Goal: Find specific page/section: Find specific page/section

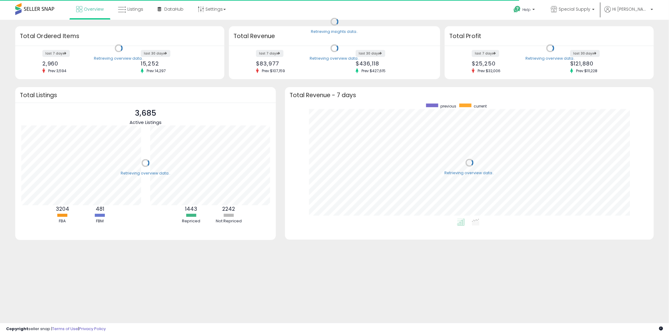
scroll to position [115, 356]
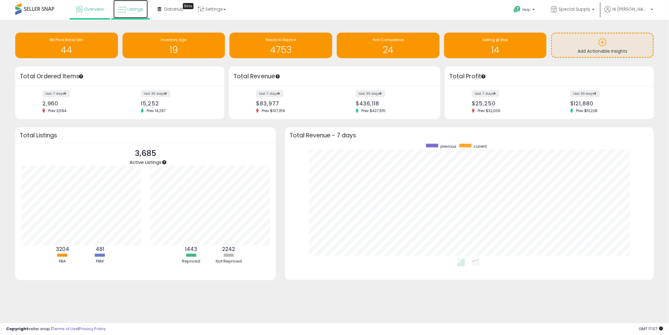
click at [137, 7] on span "Listings" at bounding box center [135, 9] width 16 height 6
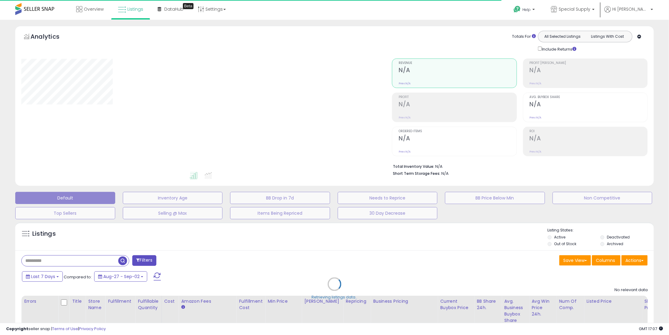
click at [100, 258] on div "Retrieving listings data.." at bounding box center [335, 288] width 648 height 139
click at [77, 259] on div "Retrieving listings data.." at bounding box center [335, 288] width 648 height 139
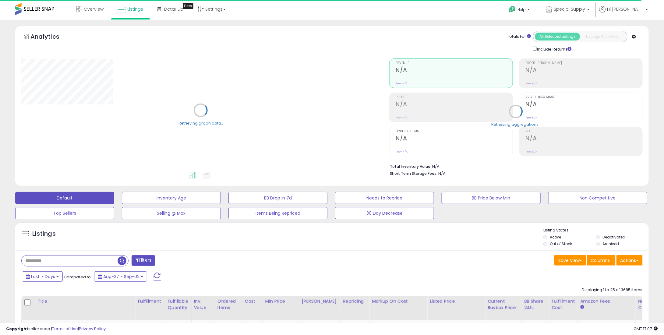
click at [82, 262] on input "text" at bounding box center [70, 261] width 96 height 11
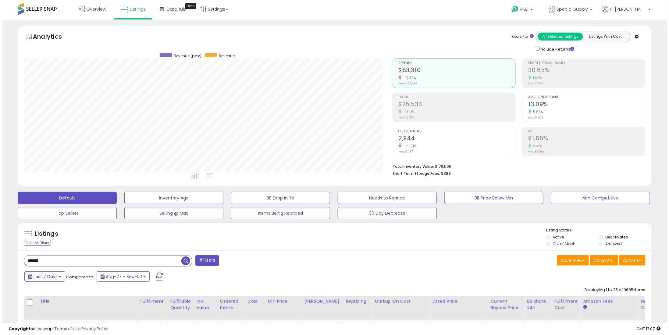
scroll to position [125, 368]
type input "*******"
